Goal: Task Accomplishment & Management: Use online tool/utility

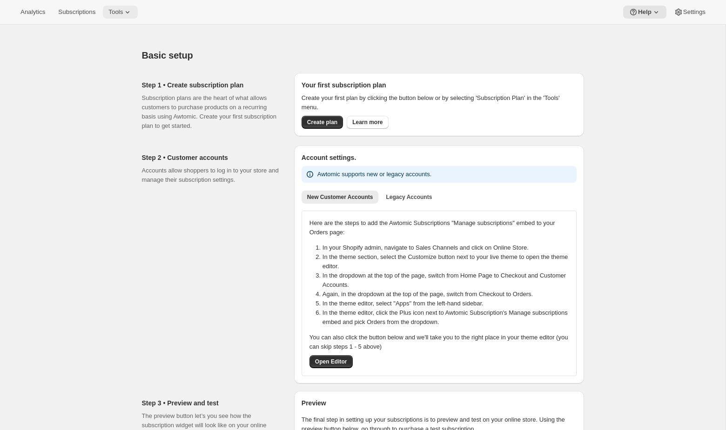
click at [118, 18] on button "Tools" at bounding box center [120, 12] width 35 height 13
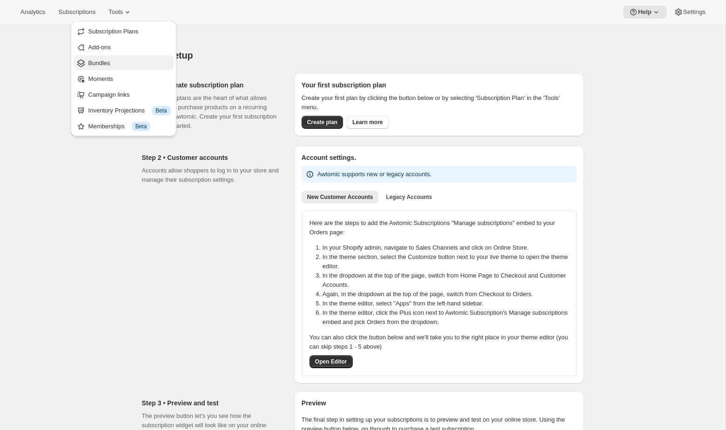
click at [106, 64] on span "Bundles" at bounding box center [99, 63] width 22 height 7
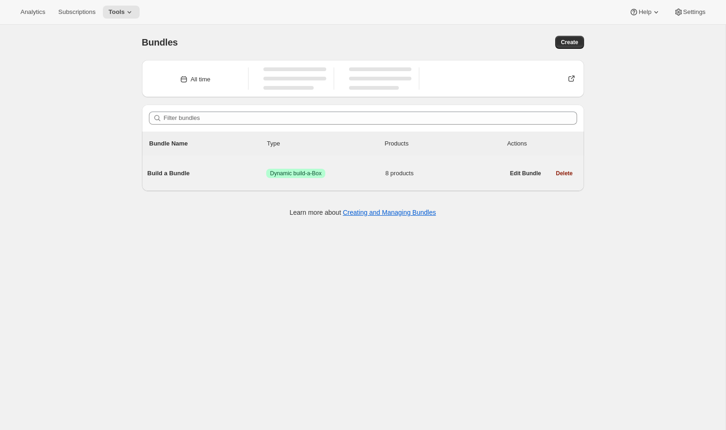
click at [476, 174] on span "8 products" at bounding box center [444, 173] width 119 height 9
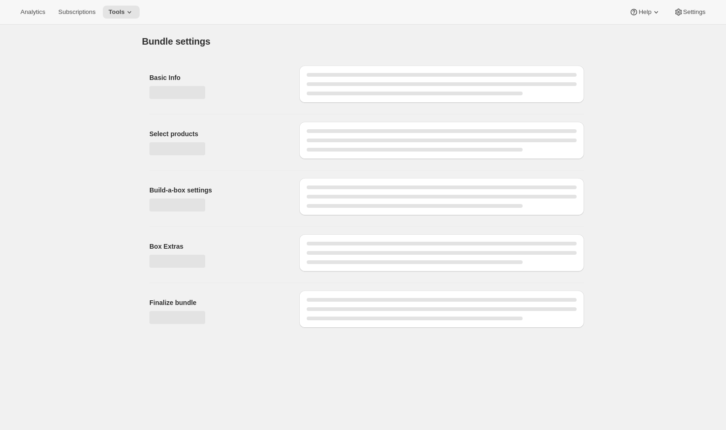
type input "Build a Bundle"
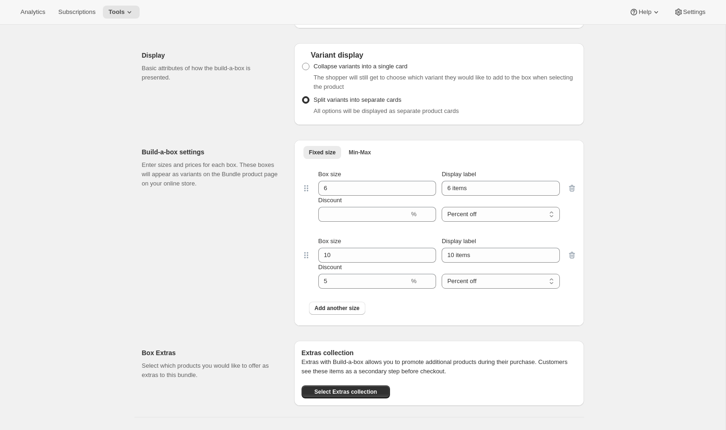
scroll to position [879, 0]
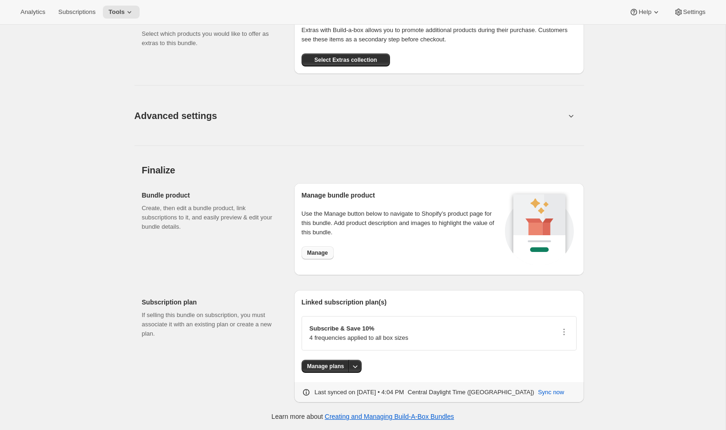
click at [324, 252] on span "Manage" at bounding box center [317, 252] width 21 height 7
